Goal: Transaction & Acquisition: Subscribe to service/newsletter

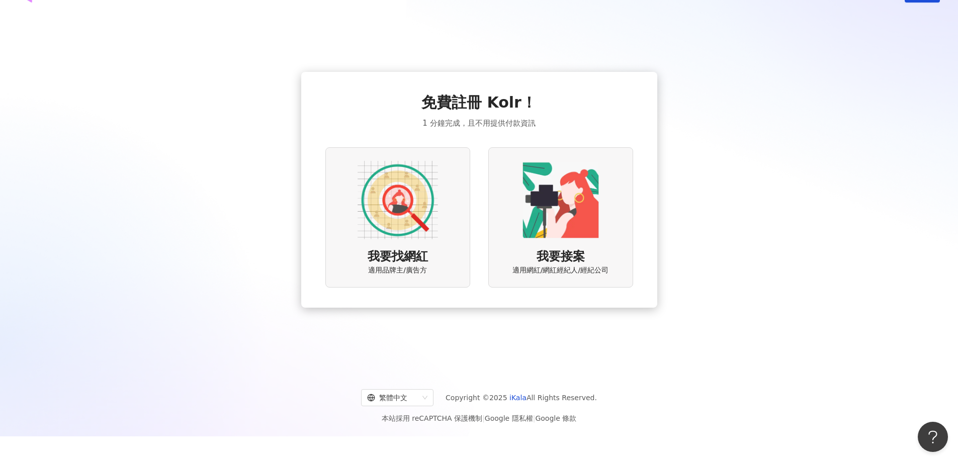
scroll to position [46, 0]
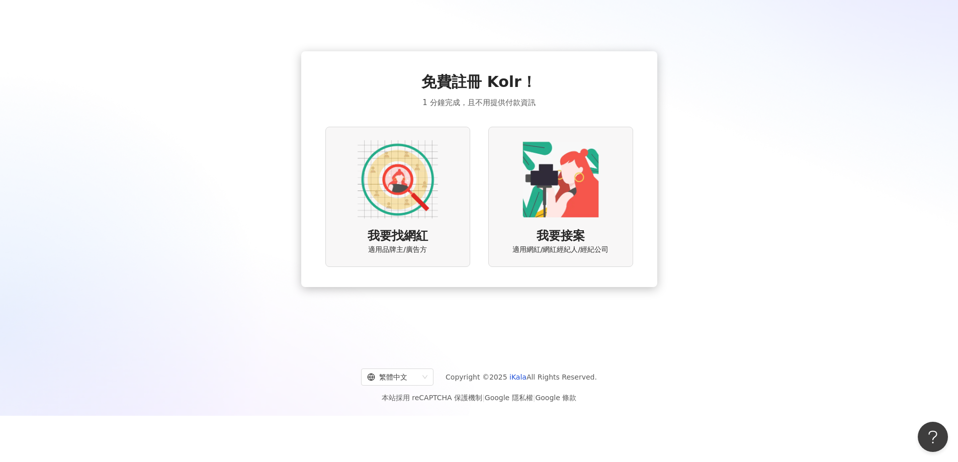
click at [571, 196] on img at bounding box center [561, 179] width 80 height 80
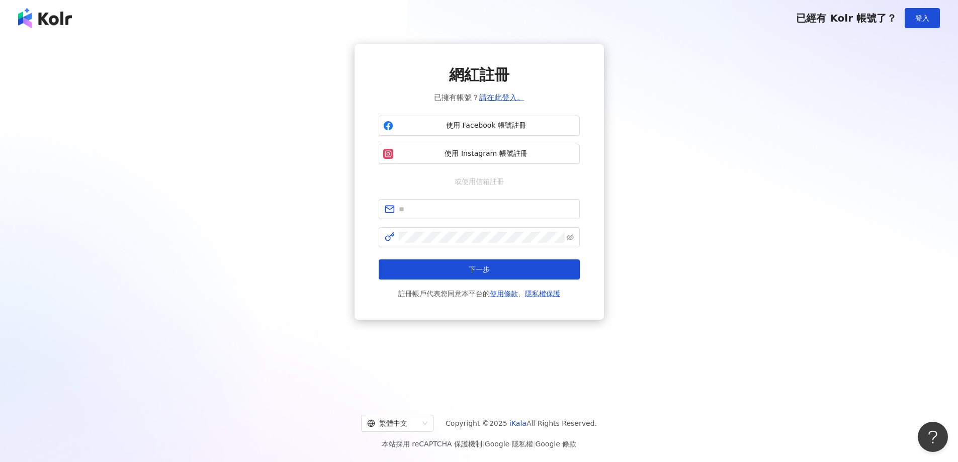
click at [702, 331] on div "網紅註冊 已擁有帳號？ 請在此登入。 使用 Facebook 帳號註冊 使用 Instagram 帳號註冊 或使用信箱註冊 下一步 註冊帳戶代表您同意本平台的…" at bounding box center [479, 215] width 958 height 359
click at [847, 143] on div "網紅註冊 已擁有帳號？ 請在此登入。 使用 Facebook 帳號註冊 使用 Instagram 帳號註冊 或使用信箱註冊 下一步 註冊帳戶代表您同意本平台的…" at bounding box center [479, 182] width 934 height 276
click at [48, 18] on img at bounding box center [45, 18] width 54 height 20
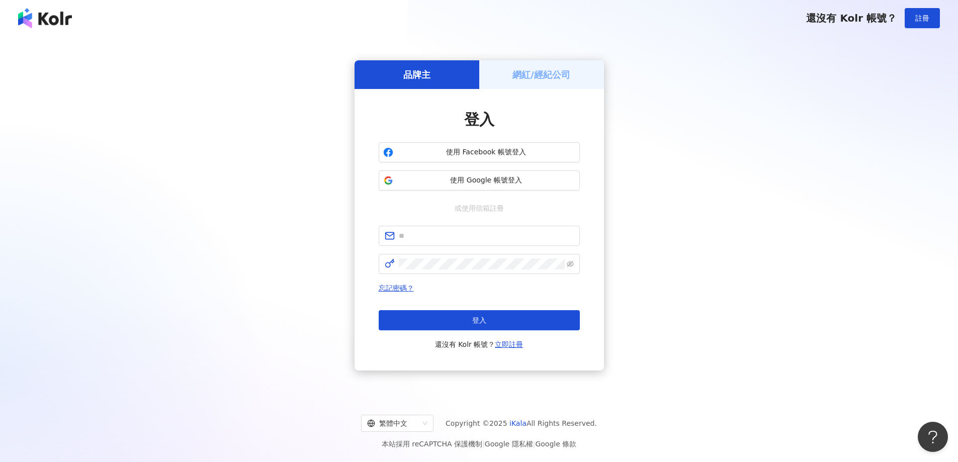
click at [53, 18] on img at bounding box center [45, 18] width 54 height 20
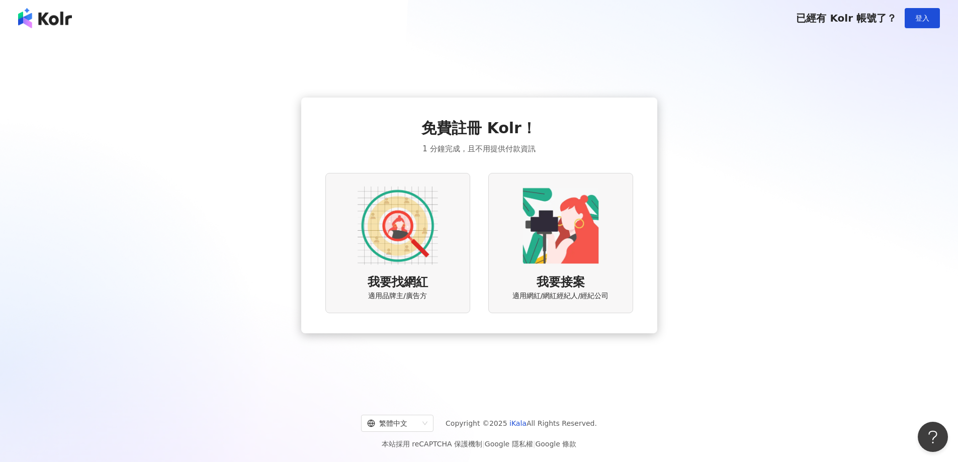
click at [58, 14] on img at bounding box center [45, 18] width 54 height 20
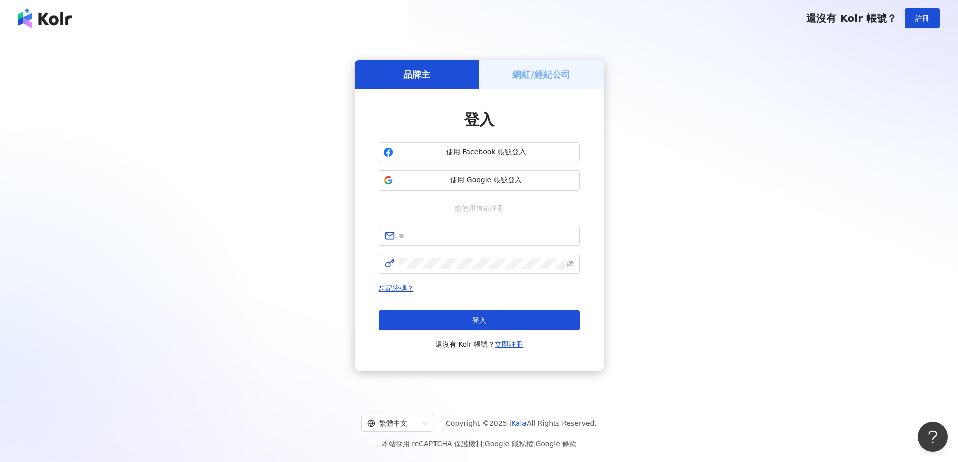
click at [731, 218] on div "品牌主 網紅/經紀公司 登入 使用 Facebook 帳號登入 使用 Google 帳號登入 或使用信箱註冊 忘記密碼？ 登入 還沒有 Kolr 帳號？ 立即…" at bounding box center [479, 215] width 934 height 343
click at [498, 176] on span "使用 Google 帳號登入" at bounding box center [486, 181] width 178 height 10
